Goal: Feedback & Contribution: Submit feedback/report problem

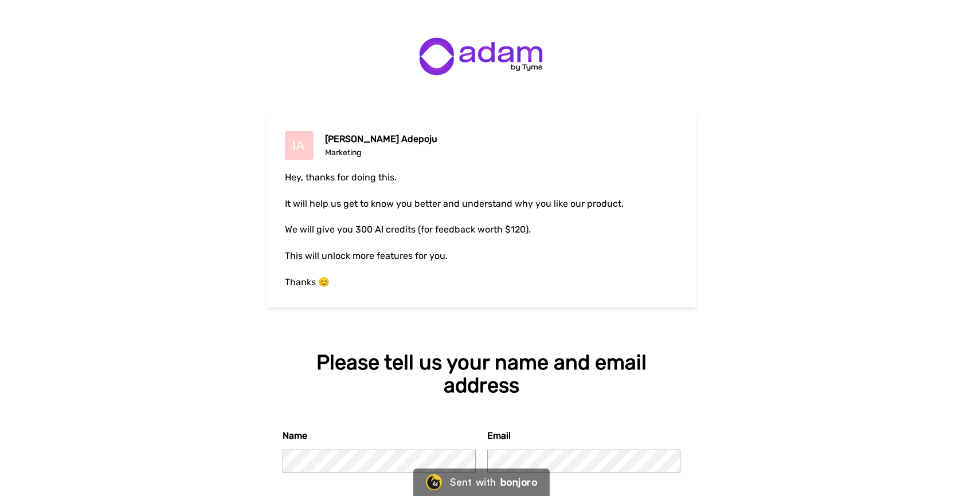
scroll to position [58, 0]
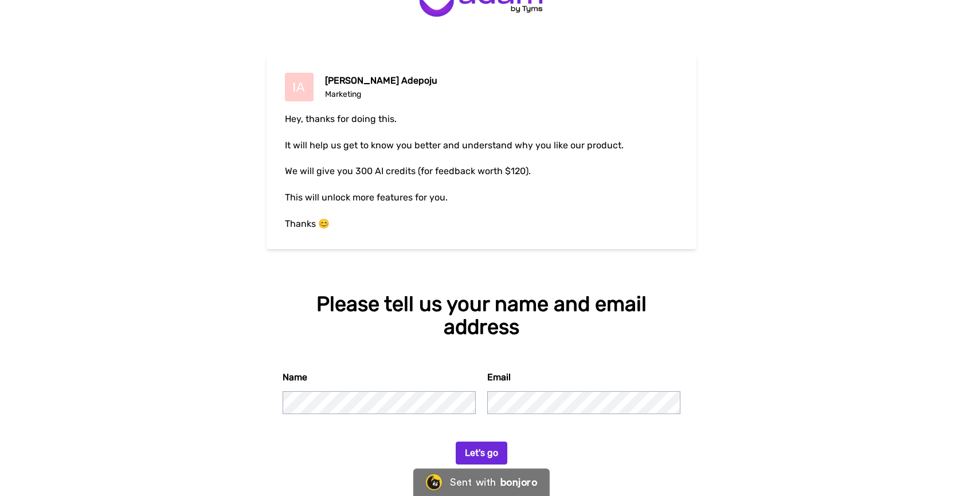
click at [477, 459] on button "Let's go" at bounding box center [482, 453] width 52 height 23
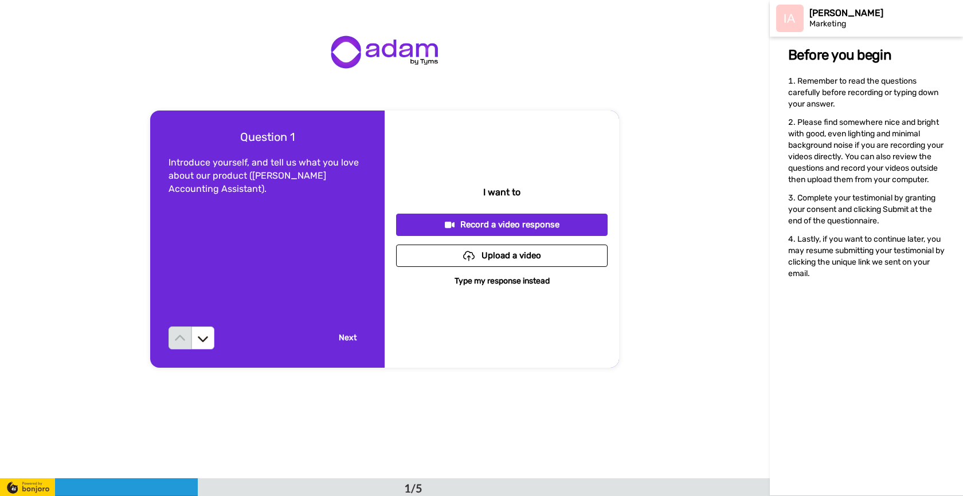
click at [524, 284] on p "Type my response instead" at bounding box center [502, 281] width 95 height 11
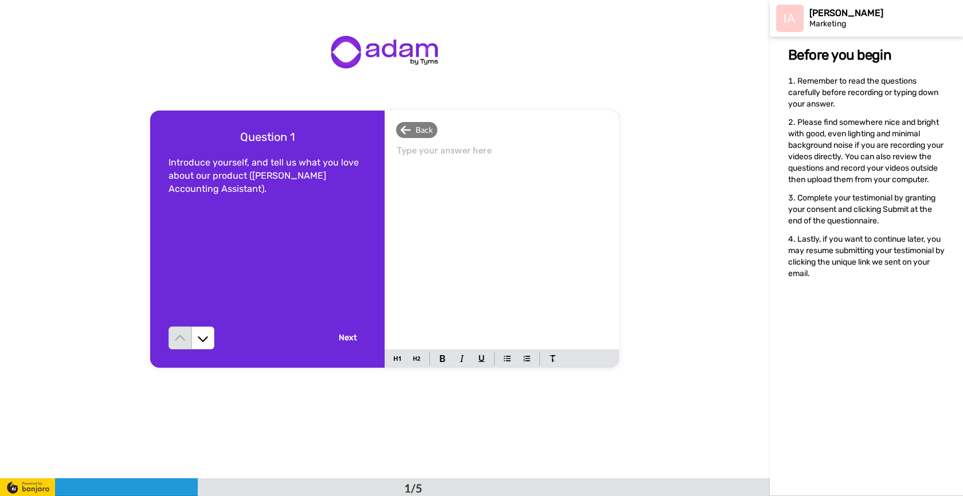
click at [470, 171] on div "Type your answer here ﻿" at bounding box center [502, 246] width 234 height 207
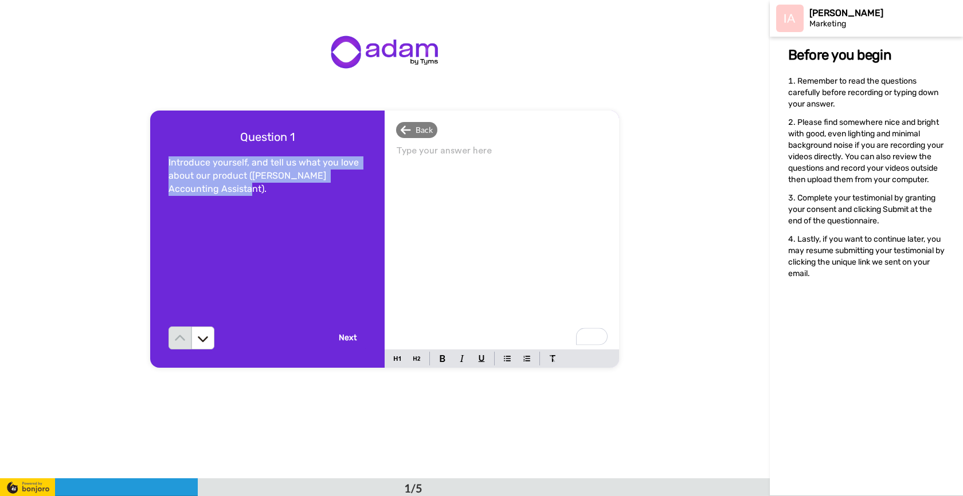
drag, startPoint x: 224, startPoint y: 187, endPoint x: 168, endPoint y: 163, distance: 61.4
click at [168, 163] on div "Question 1 Introduce yourself, and tell us what you love about our product ([PE…" at bounding box center [267, 239] width 234 height 257
copy span "Introduce yourself, and tell us what you love about our product ([PERSON_NAME] …"
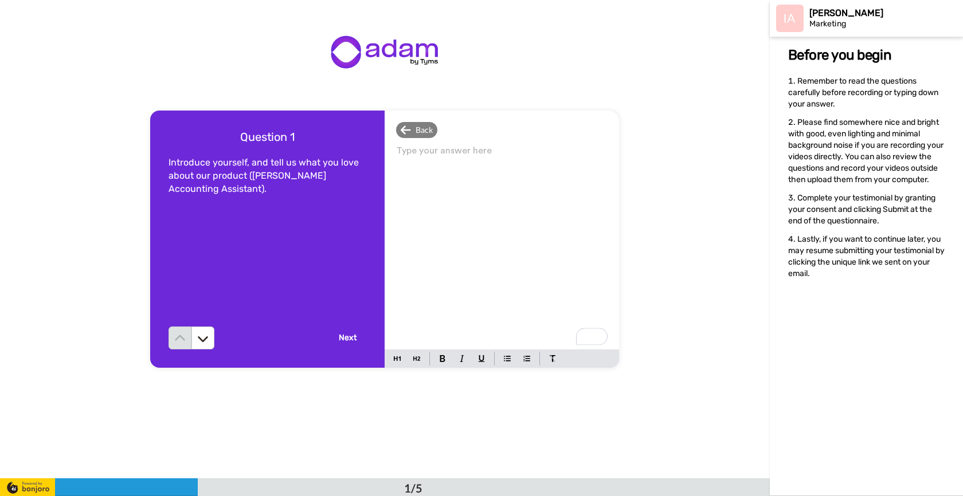
click at [545, 177] on div "Type your answer here ﻿" at bounding box center [502, 246] width 234 height 207
click at [508, 233] on div "Type your answer here ﻿" at bounding box center [502, 246] width 234 height 207
click at [519, 158] on span "Hi. I'm Giselle. I own a café in [US_STATE]" at bounding box center [483, 155] width 174 height 9
click at [595, 155] on p "Hi. I'm Giselle. I own a café in upstate [US_STATE]" at bounding box center [502, 155] width 212 height 16
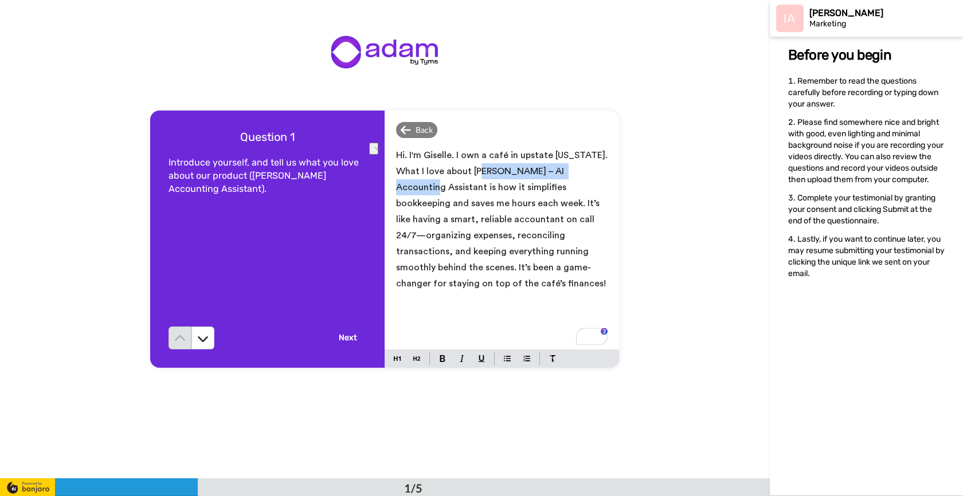
drag, startPoint x: 495, startPoint y: 173, endPoint x: 603, endPoint y: 171, distance: 107.8
click at [603, 171] on span "Hi. I'm Giselle. I own a café in upstate [US_STATE]. What I love about [PERSON_…" at bounding box center [503, 220] width 214 height 138
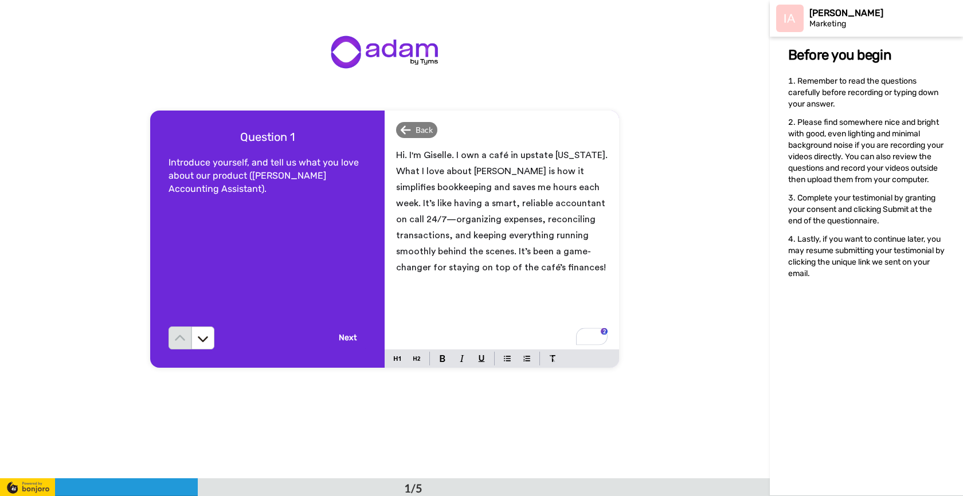
click at [571, 204] on span "Hi. I'm Giselle. I own a café in upstate [US_STATE]. What I love about [PERSON_…" at bounding box center [503, 212] width 214 height 122
click at [585, 227] on p "Hi. I'm Giselle. I own a café in upstate [US_STATE]. What I love about [PERSON_…" at bounding box center [502, 211] width 212 height 128
click at [408, 220] on span "Hi. I'm Giselle. I own a café in upstate [US_STATE]. What I love about [PERSON_…" at bounding box center [503, 212] width 214 height 122
click at [465, 236] on span "Hi. I'm Giselle. I own a café in upstate [US_STATE]. What I love about [PERSON_…" at bounding box center [503, 212] width 214 height 122
click at [533, 251] on span "Hi. I'm Giselle. I own a café in upstate [US_STATE]. What I love about [PERSON_…" at bounding box center [503, 212] width 214 height 122
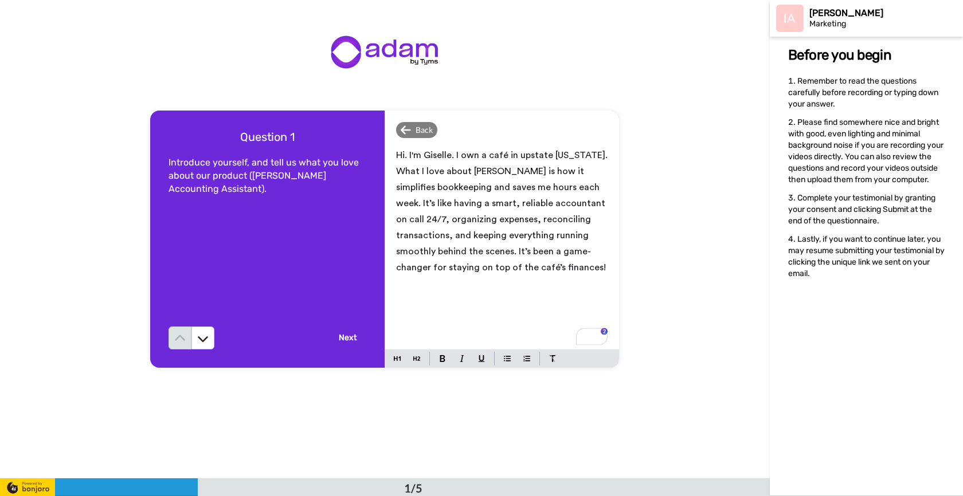
click at [597, 264] on p "Hi. I'm Giselle. I own a café in upstate [US_STATE]. What I love about [PERSON_…" at bounding box center [502, 211] width 212 height 128
click at [350, 343] on button "Next" at bounding box center [347, 338] width 37 height 23
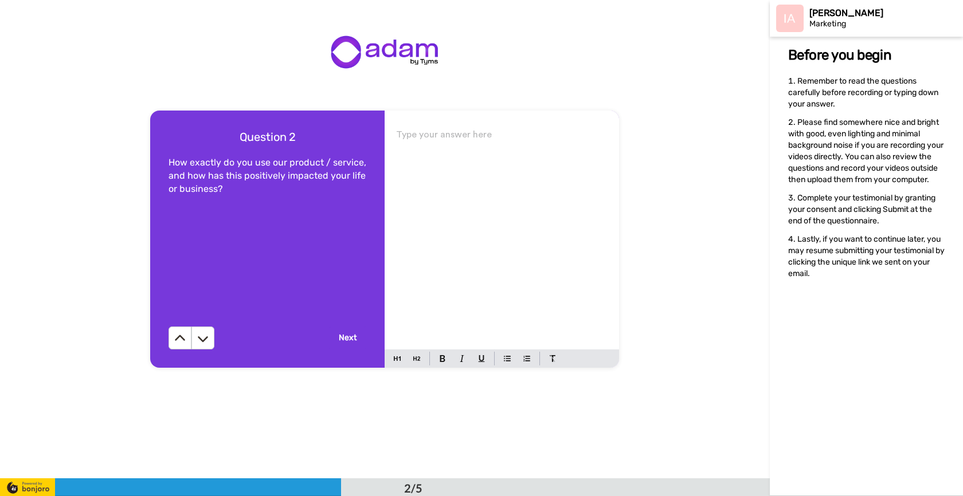
scroll to position [479, 0]
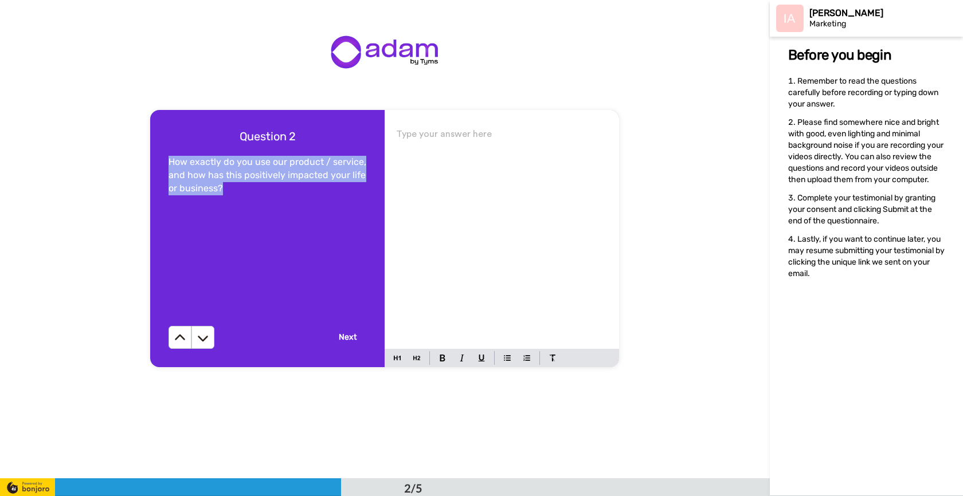
drag, startPoint x: 255, startPoint y: 183, endPoint x: 164, endPoint y: 155, distance: 95.4
click at [164, 155] on div "Question 2 How exactly do you use our product / service, and how has this posit…" at bounding box center [267, 238] width 234 height 257
copy span "How exactly do you use our product / service, and how has this positively impac…"
click at [450, 237] on div "Type your answer here ﻿" at bounding box center [502, 237] width 234 height 223
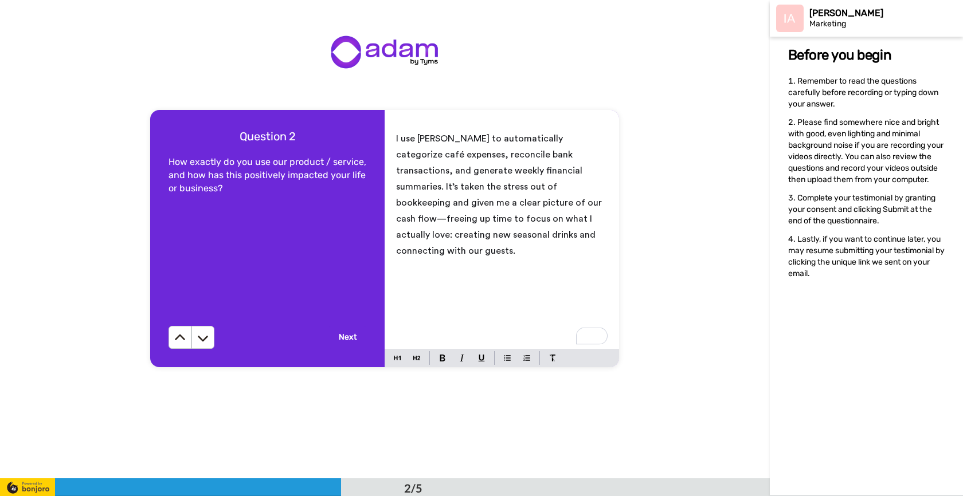
click at [503, 204] on span "I use [PERSON_NAME] to automatically categorize café expenses, reconcile bank t…" at bounding box center [500, 195] width 208 height 122
click at [563, 229] on p "I use [PERSON_NAME] to automatically categorize café expenses, reconcile bank t…" at bounding box center [502, 195] width 212 height 128
click at [488, 219] on span "I use [PERSON_NAME] to automatically categorize café expenses, reconcile bank t…" at bounding box center [500, 195] width 208 height 122
drag, startPoint x: 488, startPoint y: 219, endPoint x: 581, endPoint y: 236, distance: 95.0
click at [581, 236] on p "I use [PERSON_NAME] to automatically categorize café expenses, reconcile bank t…" at bounding box center [502, 195] width 212 height 128
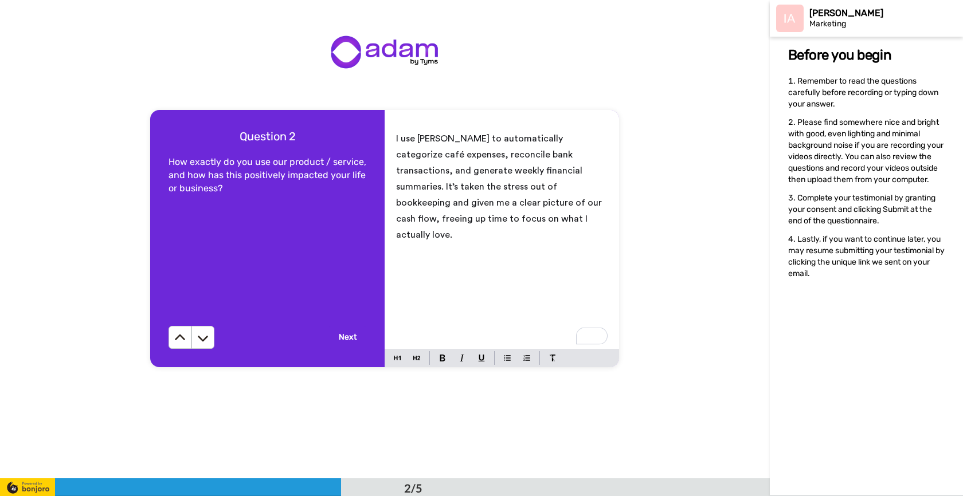
click at [338, 336] on button "Next" at bounding box center [347, 337] width 37 height 23
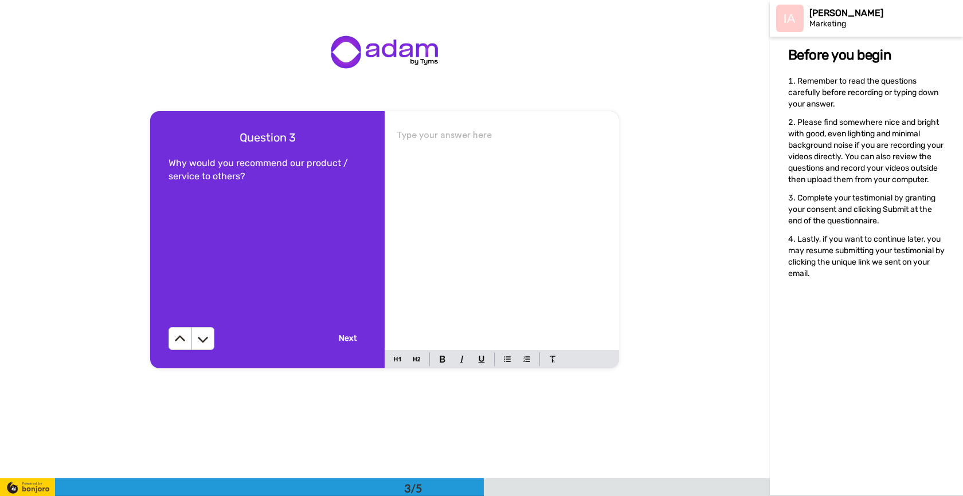
scroll to position [958, 0]
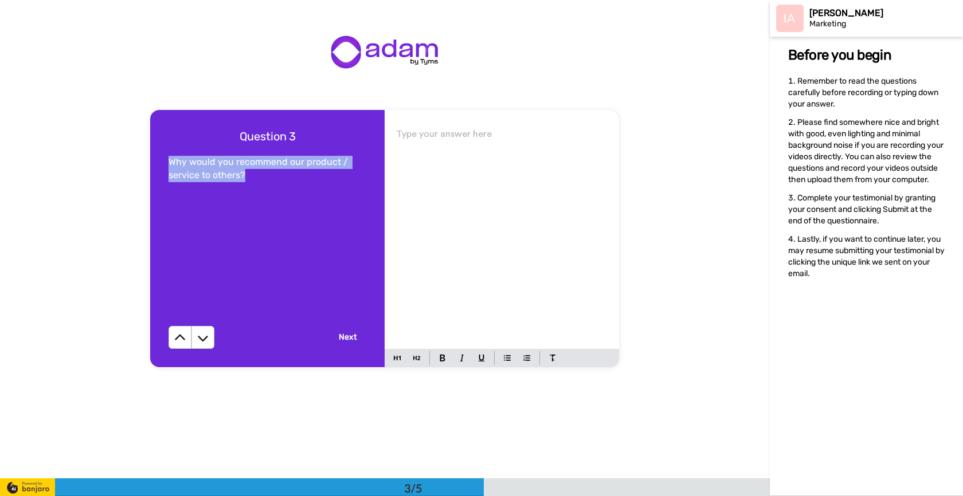
drag, startPoint x: 258, startPoint y: 174, endPoint x: 163, endPoint y: 165, distance: 95.6
click at [163, 165] on div "Question 3 Why would you recommend our product / service to others? Next" at bounding box center [267, 238] width 234 height 257
copy span "Why would you recommend our product / service to others?"
click at [446, 226] on div "Type your answer here ﻿" at bounding box center [502, 237] width 234 height 223
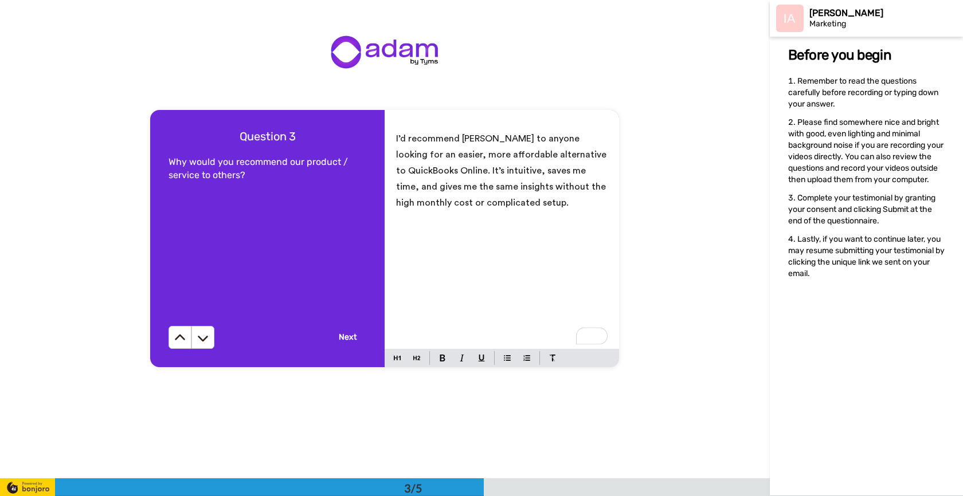
click at [499, 201] on p "I’d recommend [PERSON_NAME] to anyone looking for an easier, more affordable al…" at bounding box center [502, 171] width 212 height 80
click at [338, 337] on button "Next" at bounding box center [347, 337] width 37 height 23
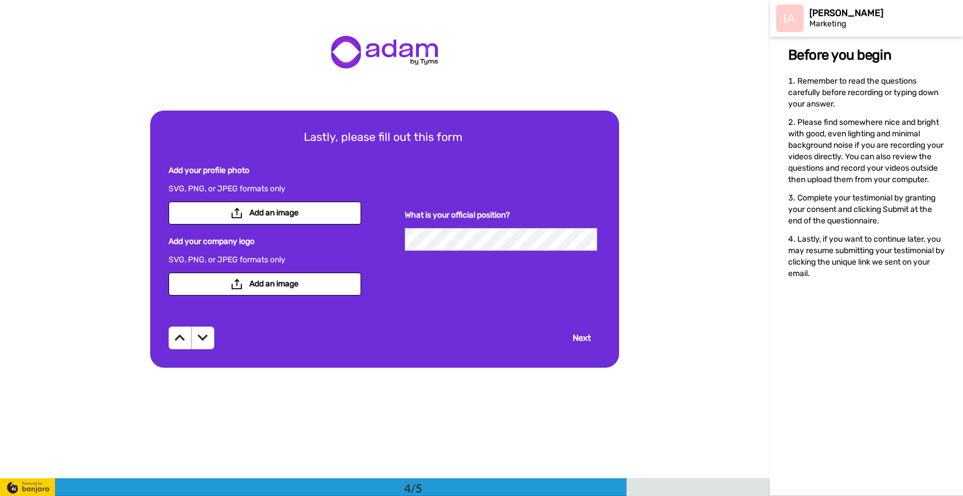
scroll to position [1437, 0]
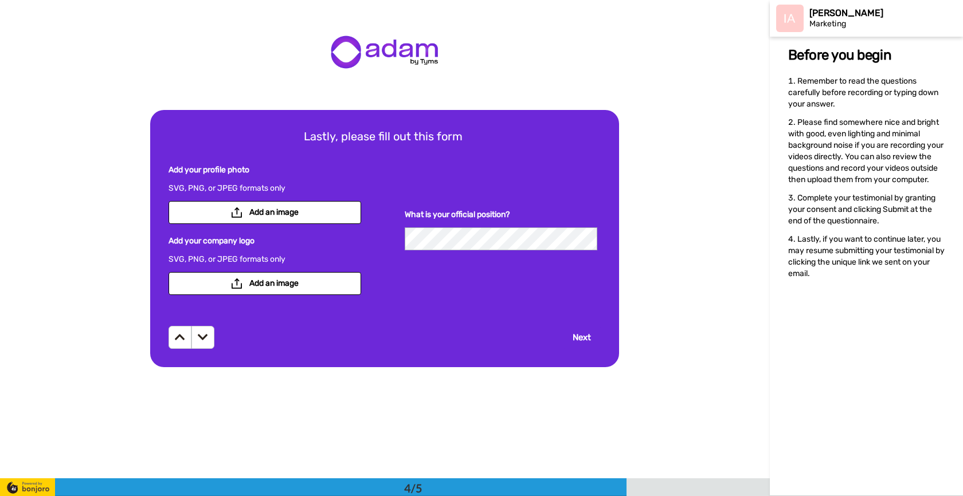
click at [429, 183] on div "What is your official position?" at bounding box center [501, 236] width 193 height 142
click at [589, 337] on button "Next" at bounding box center [582, 337] width 38 height 23
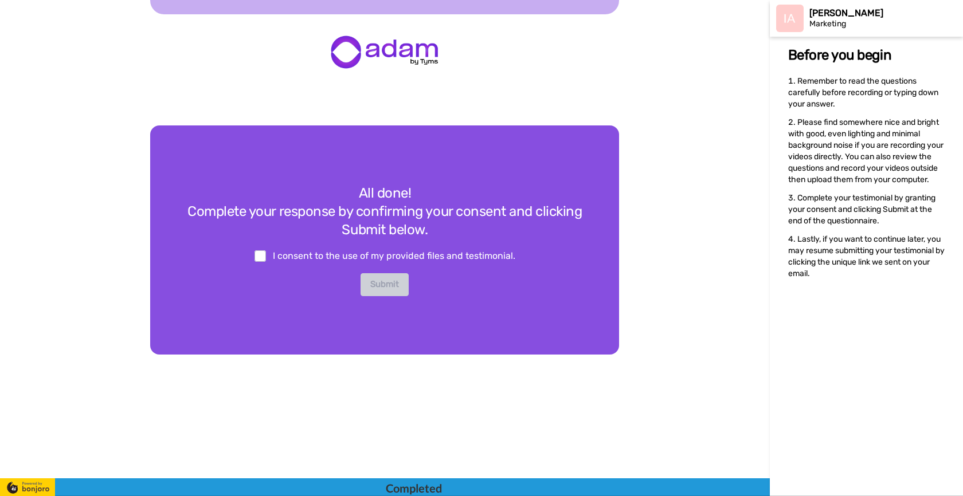
scroll to position [1790, 0]
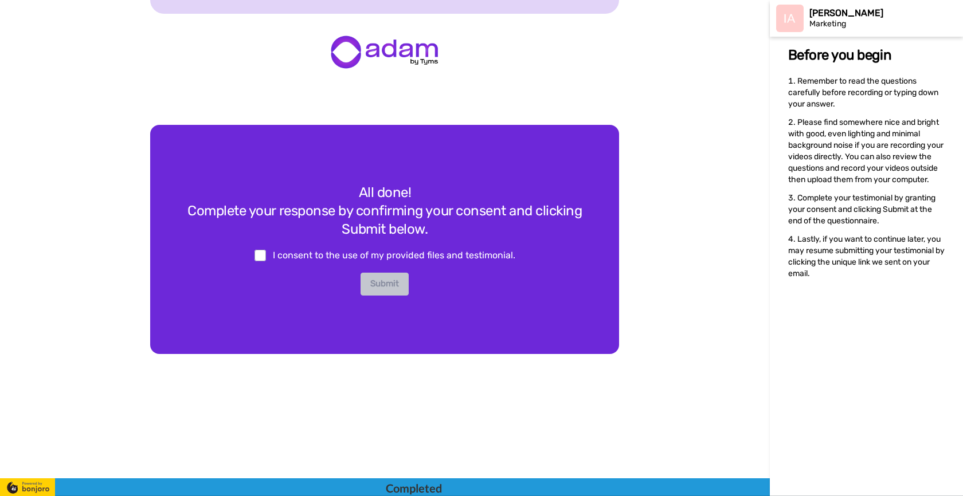
click at [316, 251] on span "I consent to the use of my provided files and testimonial." at bounding box center [394, 255] width 242 height 11
click at [259, 259] on span at bounding box center [260, 255] width 11 height 11
click at [398, 280] on button "Submit" at bounding box center [385, 284] width 48 height 23
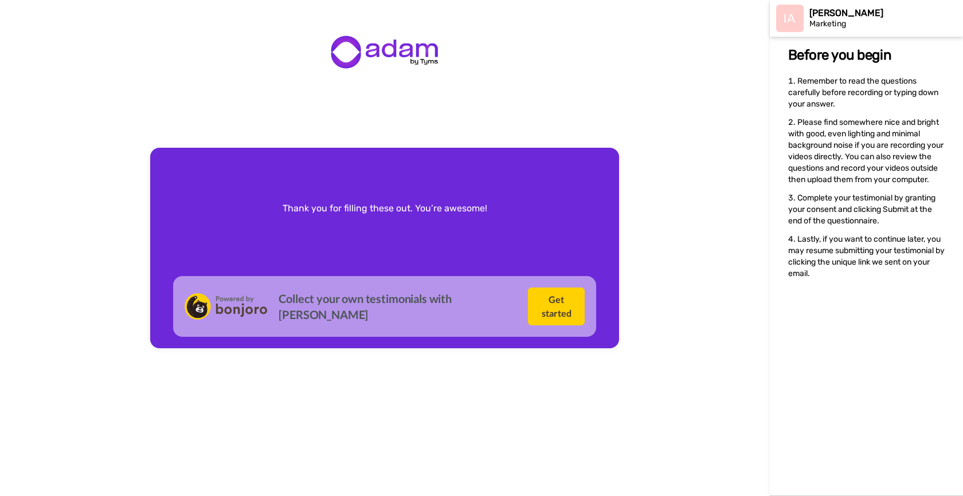
click at [404, 232] on div "Thank you for filling these out. You’re awesome!" at bounding box center [385, 209] width 251 height 62
click at [726, 92] on div "Thank you for filling these out. You’re awesome! Collect your own testimonials …" at bounding box center [385, 248] width 770 height 496
